Goal: Task Accomplishment & Management: Manage account settings

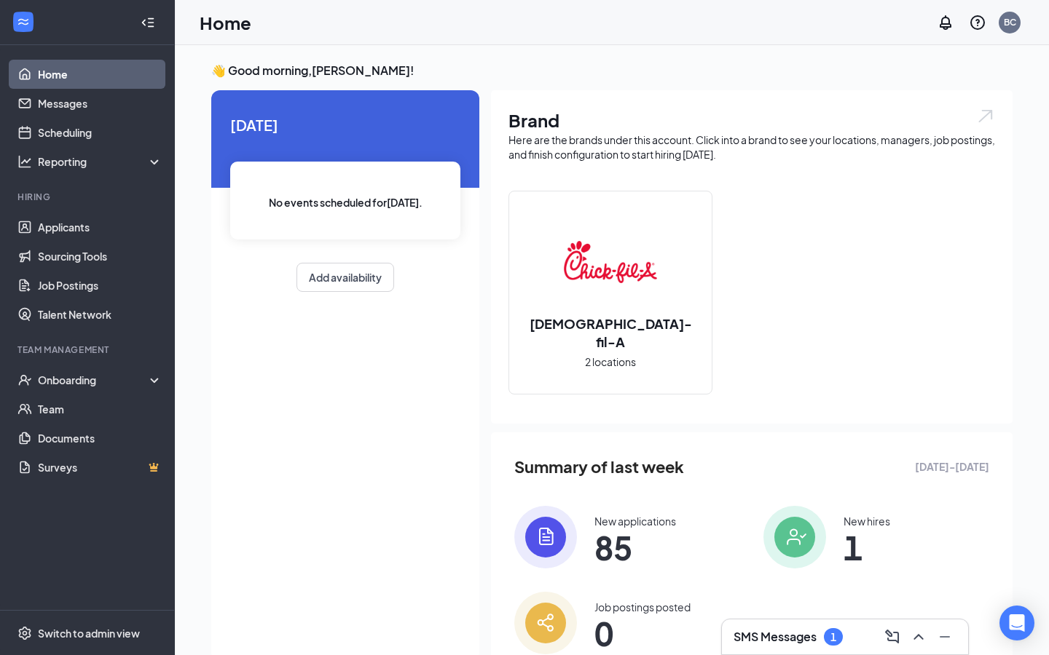
click at [793, 644] on h3 "SMS Messages" at bounding box center [774, 637] width 83 height 16
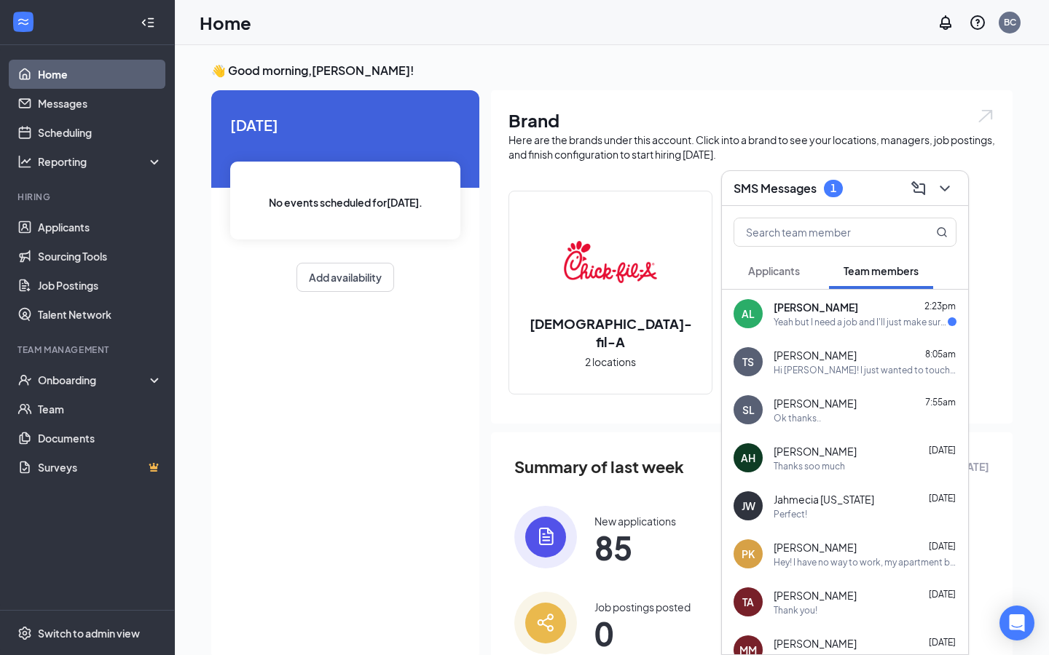
click at [759, 263] on button "Applicants" at bounding box center [773, 271] width 81 height 36
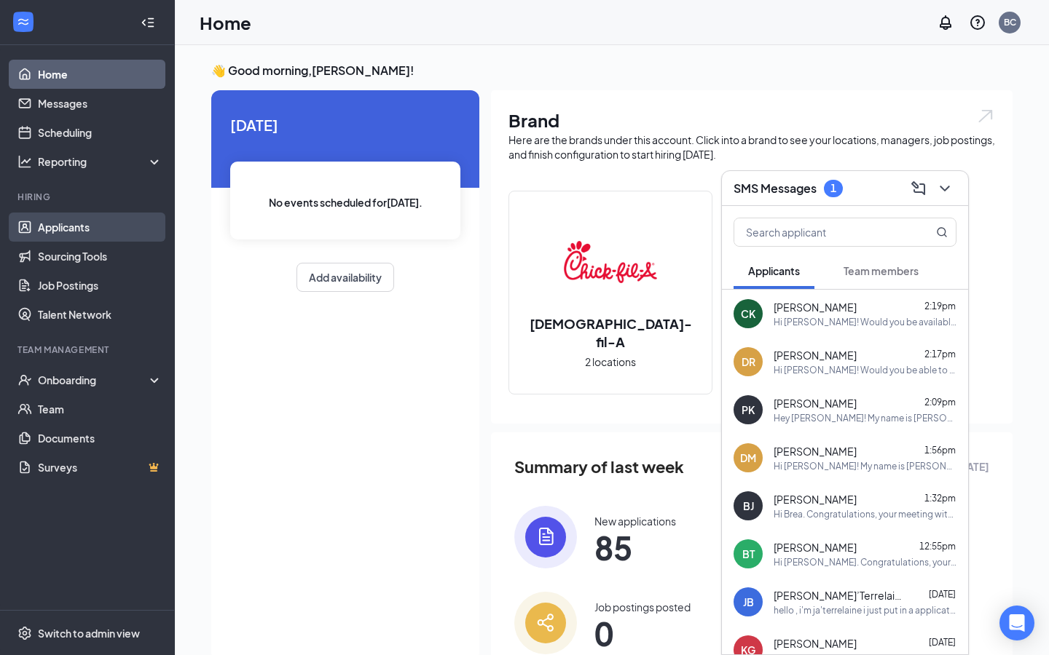
click at [68, 220] on link "Applicants" at bounding box center [100, 227] width 125 height 29
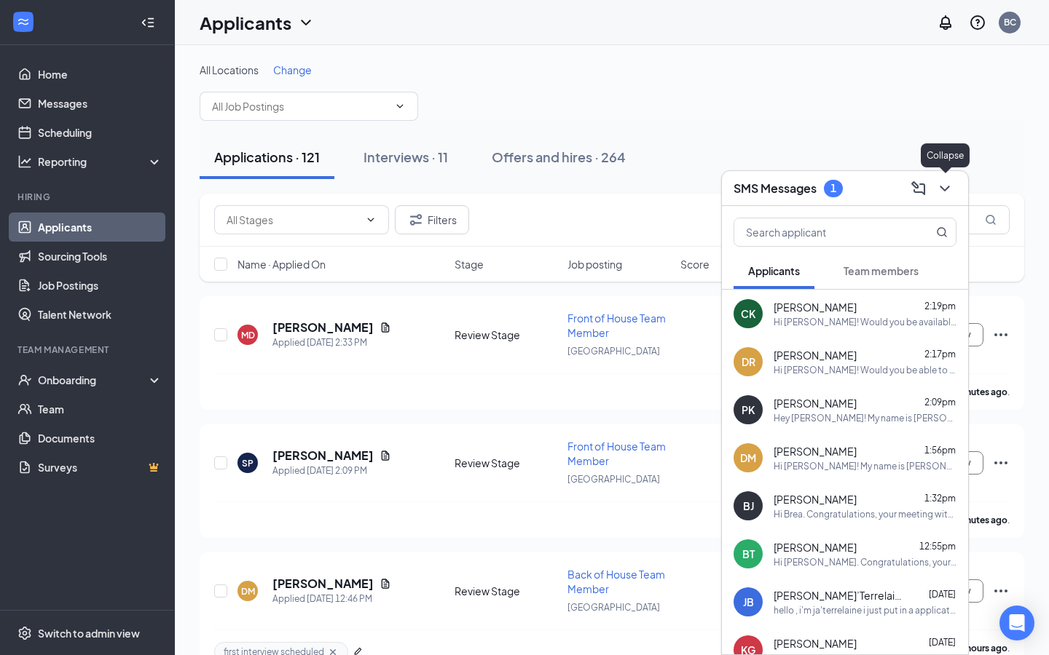
click at [954, 181] on div at bounding box center [943, 188] width 26 height 23
click at [949, 192] on icon "ChevronDown" at bounding box center [944, 188] width 17 height 17
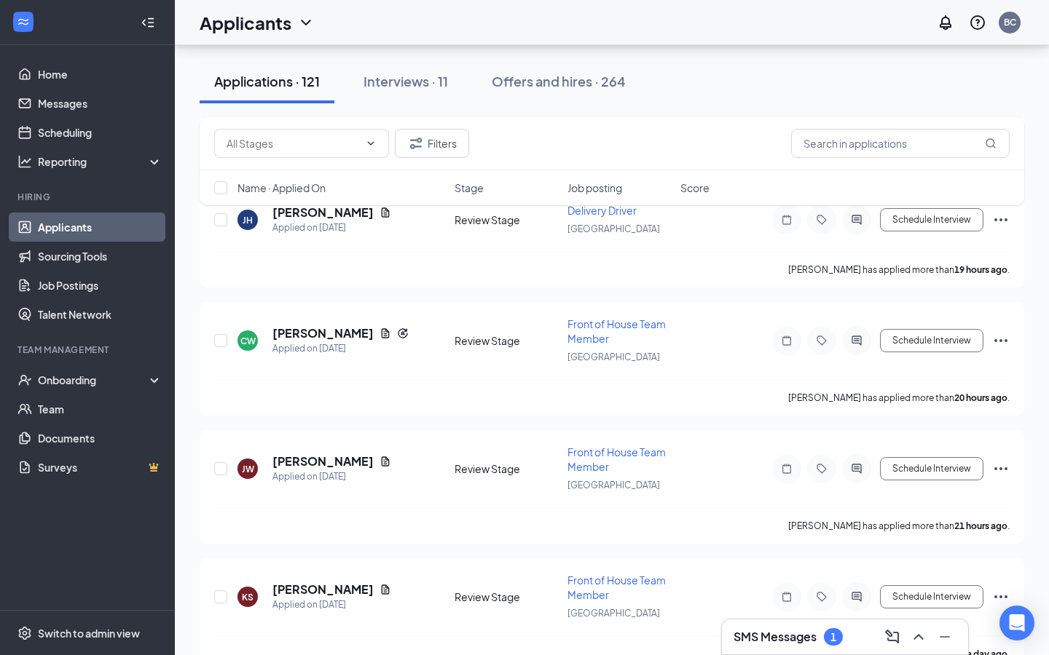
scroll to position [499, 0]
click at [318, 457] on h5 "[PERSON_NAME]" at bounding box center [322, 462] width 101 height 16
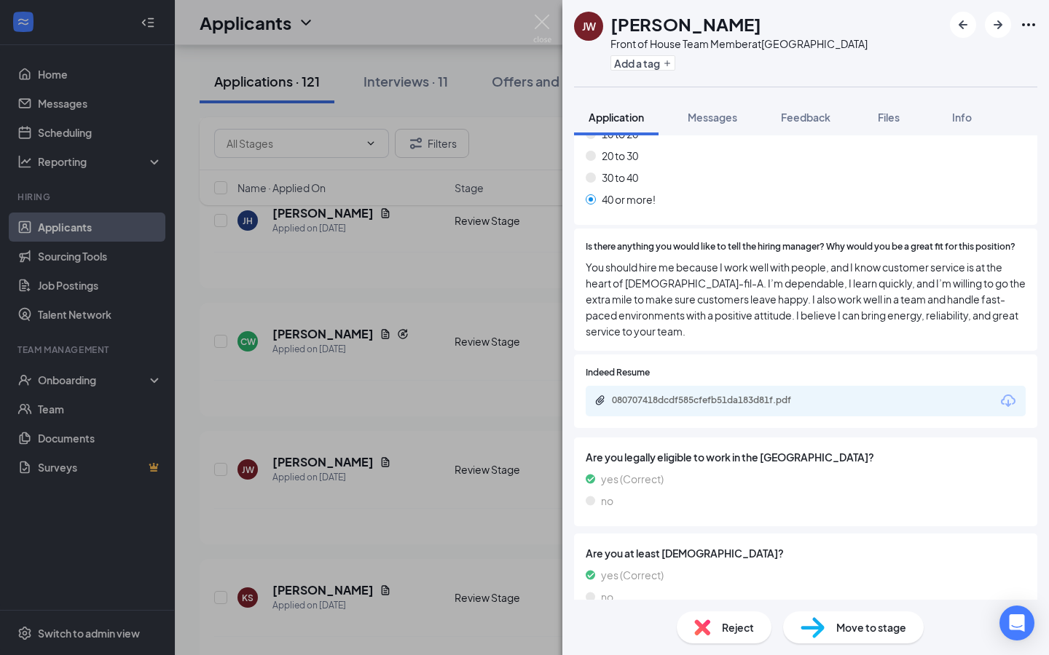
scroll to position [556, 0]
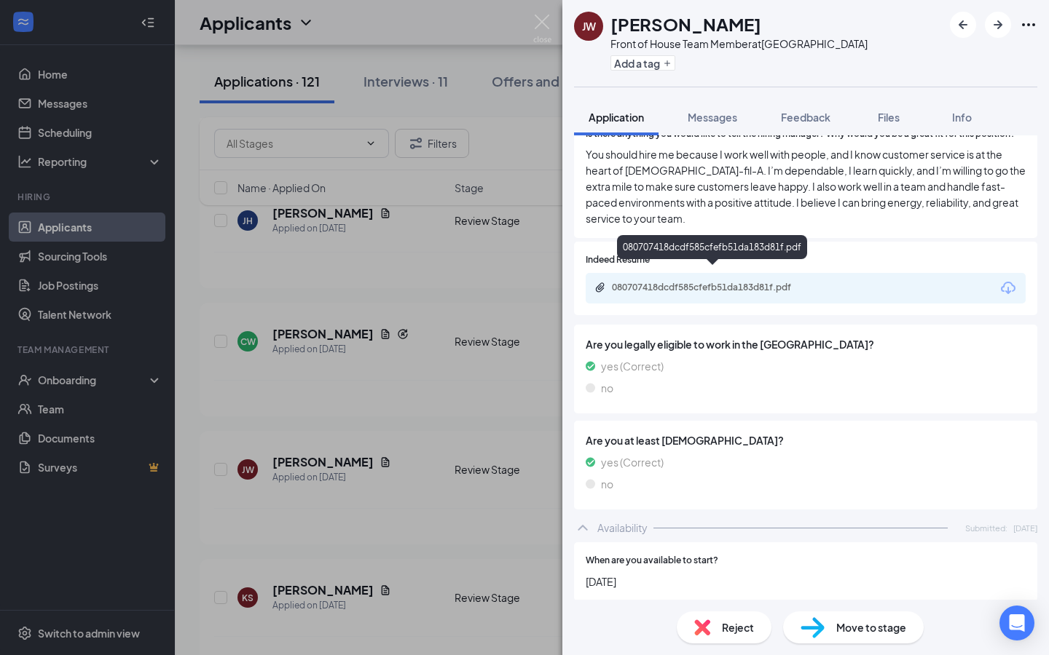
click at [717, 282] on div "080707418dcdf585cfefb51da183d81f.pdf" at bounding box center [714, 288] width 204 height 12
click at [527, 113] on div "[PERSON_NAME] [PERSON_NAME] Front of House Team Member at [GEOGRAPHIC_DATA] Wes…" at bounding box center [524, 327] width 1049 height 655
